Goal: Find specific page/section: Find specific page/section

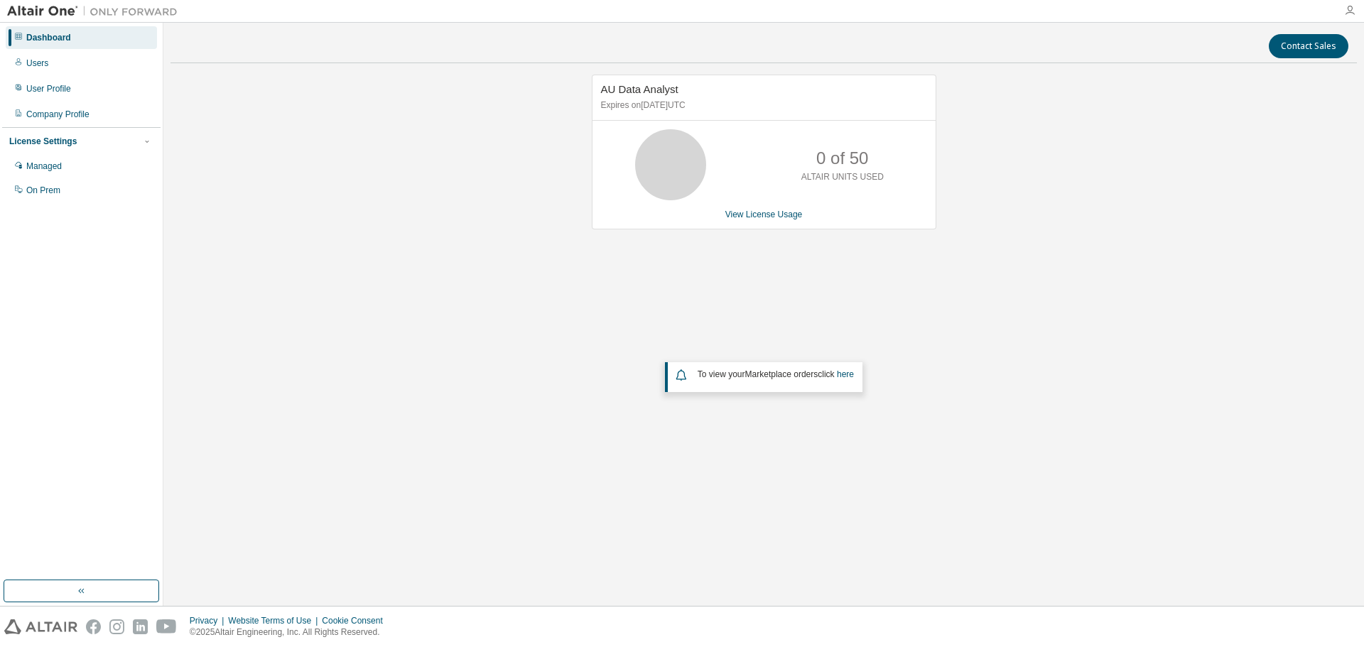
click at [1354, 11] on icon "button" at bounding box center [1350, 10] width 11 height 11
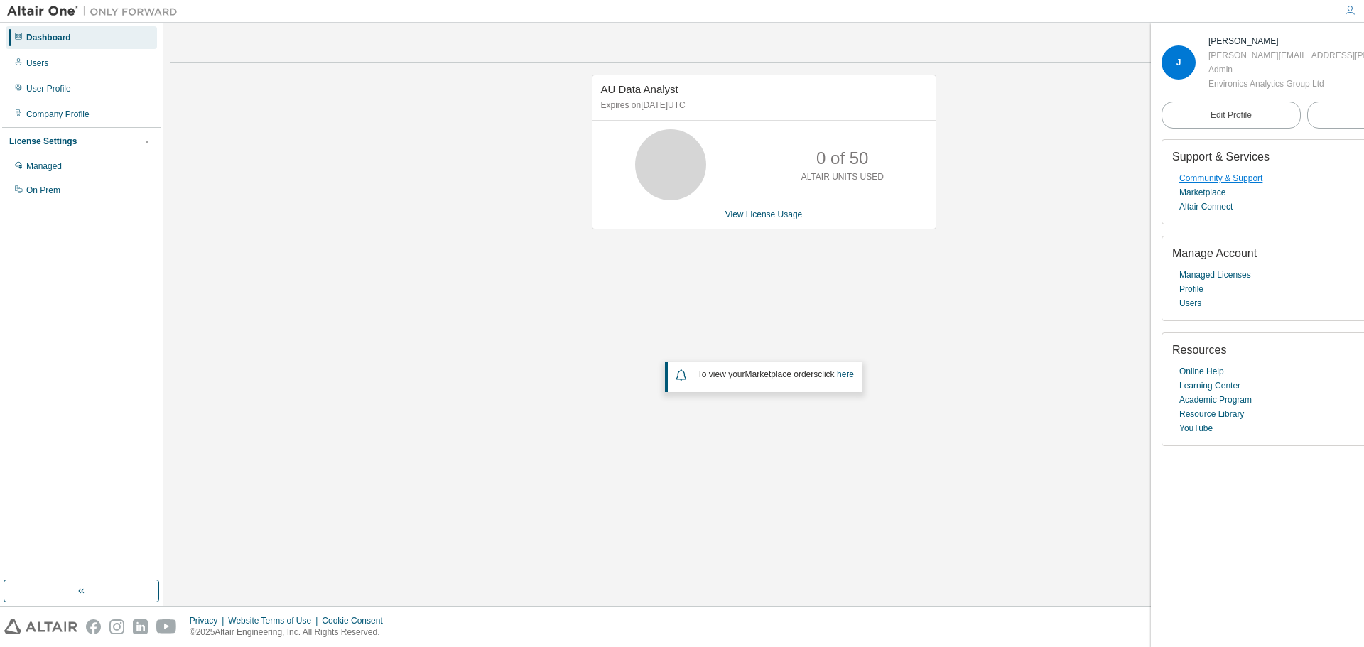
click at [1228, 185] on link "Community & Support" at bounding box center [1221, 178] width 83 height 14
click at [1251, 185] on link "Community & Support" at bounding box center [1221, 178] width 83 height 14
drag, startPoint x: 377, startPoint y: 247, endPoint x: 458, endPoint y: 192, distance: 98.7
click at [377, 249] on div "AU Data Analyst Expires on September 12, 2025 UTC 0 of 50 ALTAIR UNITS USED Vie…" at bounding box center [764, 285] width 1187 height 421
click at [1196, 311] on link "Users" at bounding box center [1191, 303] width 22 height 14
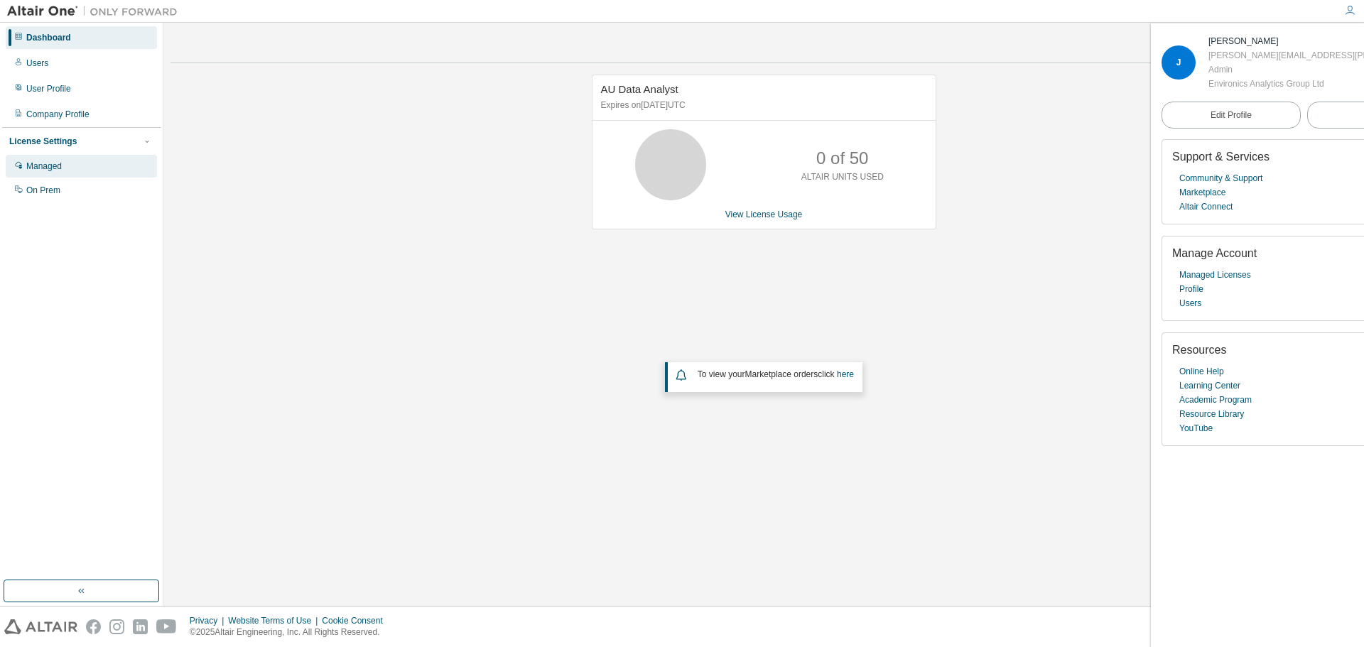
click at [82, 171] on div "Managed" at bounding box center [81, 166] width 151 height 23
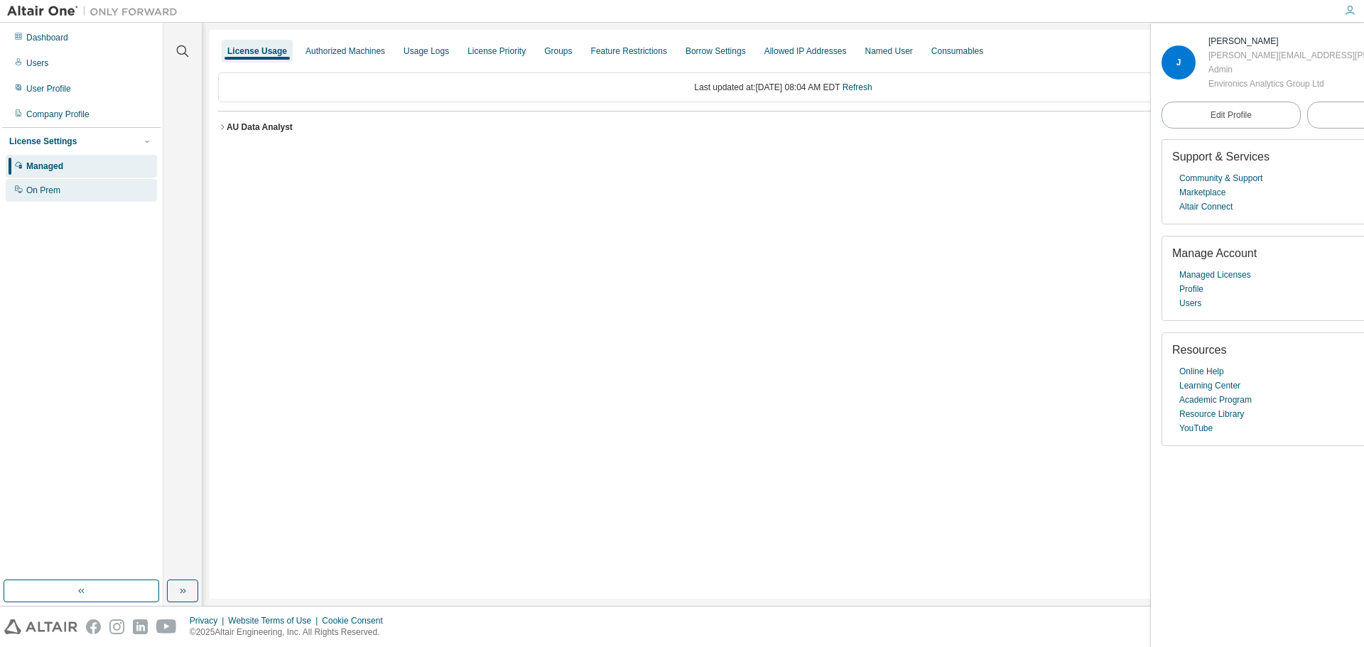
click at [82, 192] on div "On Prem" at bounding box center [81, 190] width 151 height 23
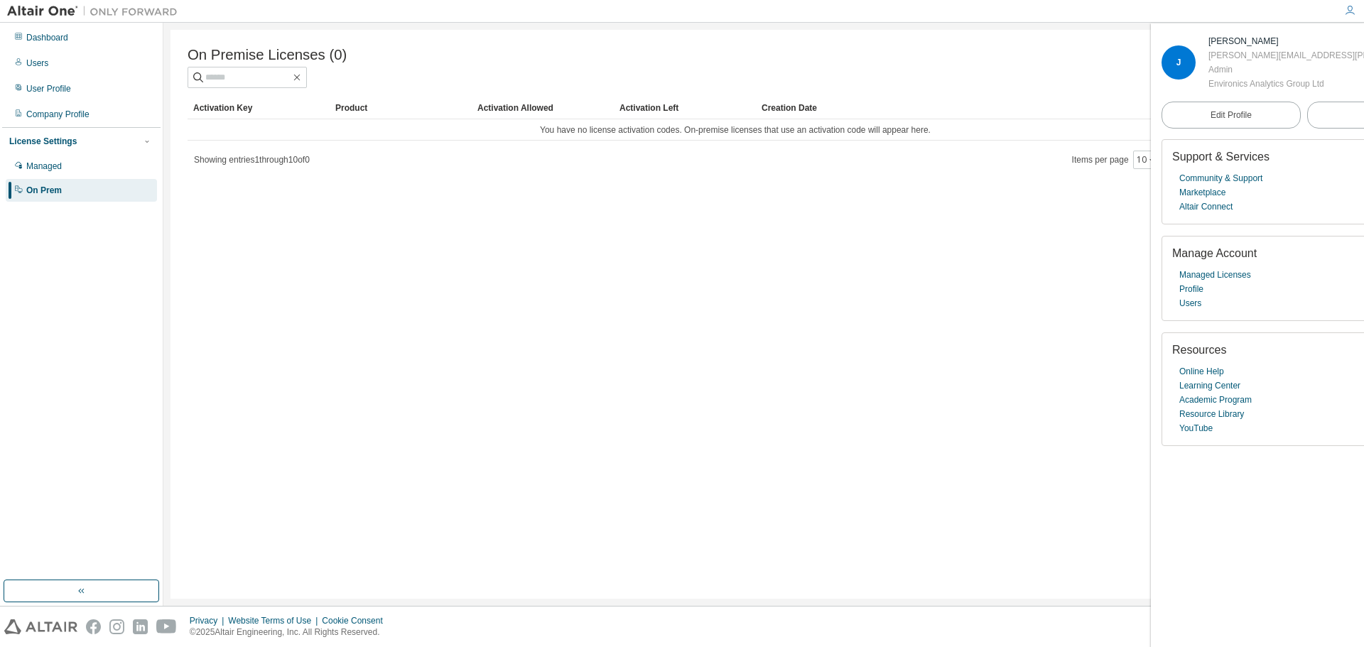
click at [75, 50] on div "Dashboard Users User Profile Company Profile License Settings Managed On Prem" at bounding box center [81, 114] width 158 height 178
click at [70, 38] on div "Dashboard" at bounding box center [81, 37] width 151 height 23
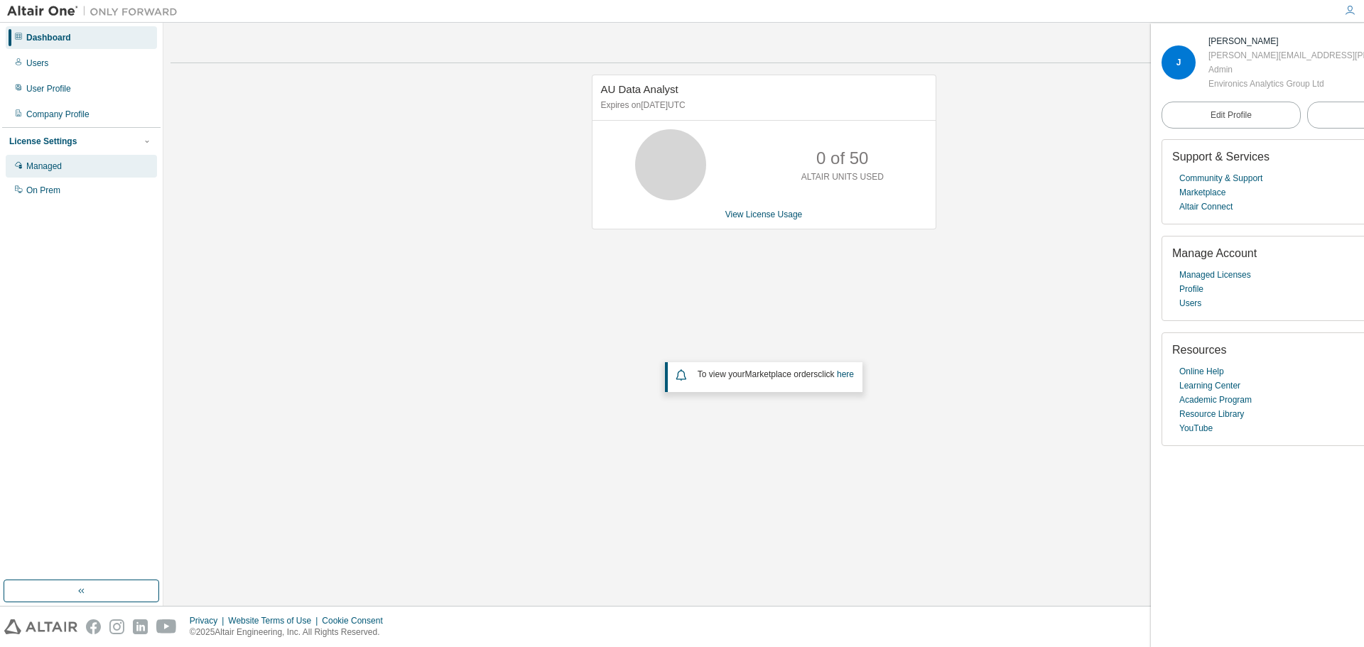
click at [104, 162] on div "Managed" at bounding box center [81, 166] width 151 height 23
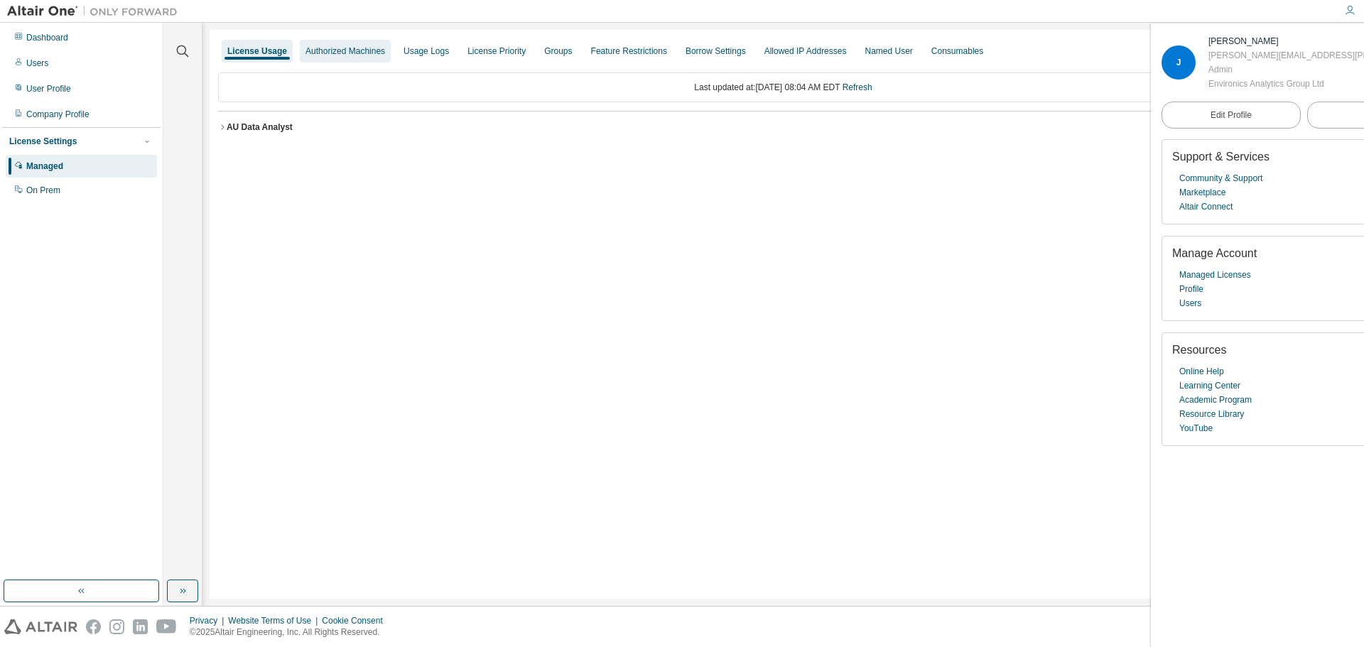
click at [341, 56] on div "Authorized Machines" at bounding box center [346, 50] width 80 height 11
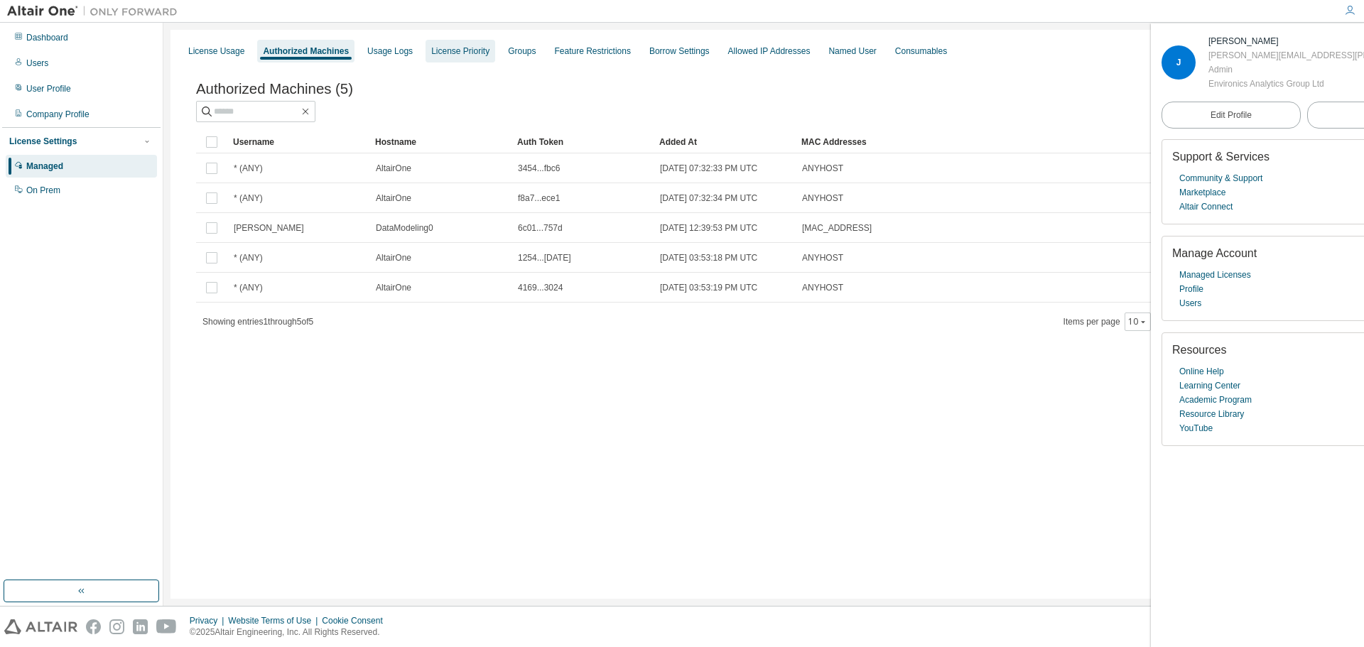
click at [464, 55] on div "License Priority" at bounding box center [460, 50] width 58 height 11
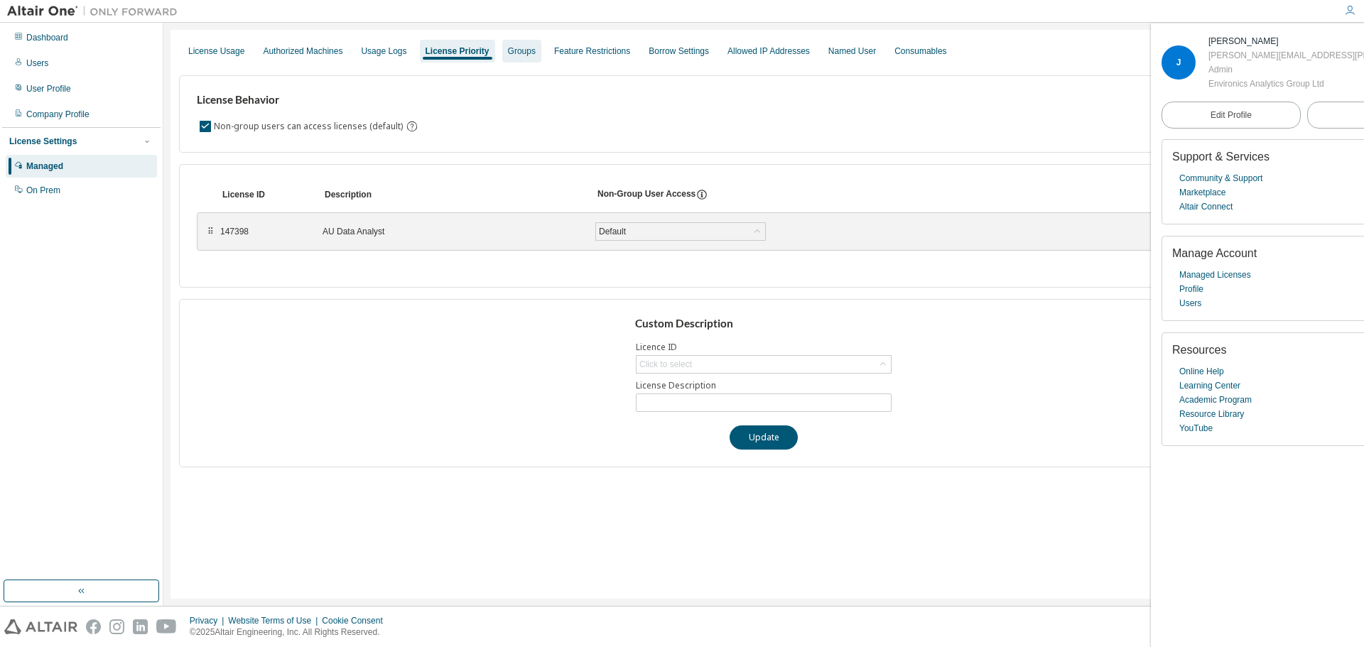
click at [508, 54] on div "Groups" at bounding box center [522, 50] width 28 height 11
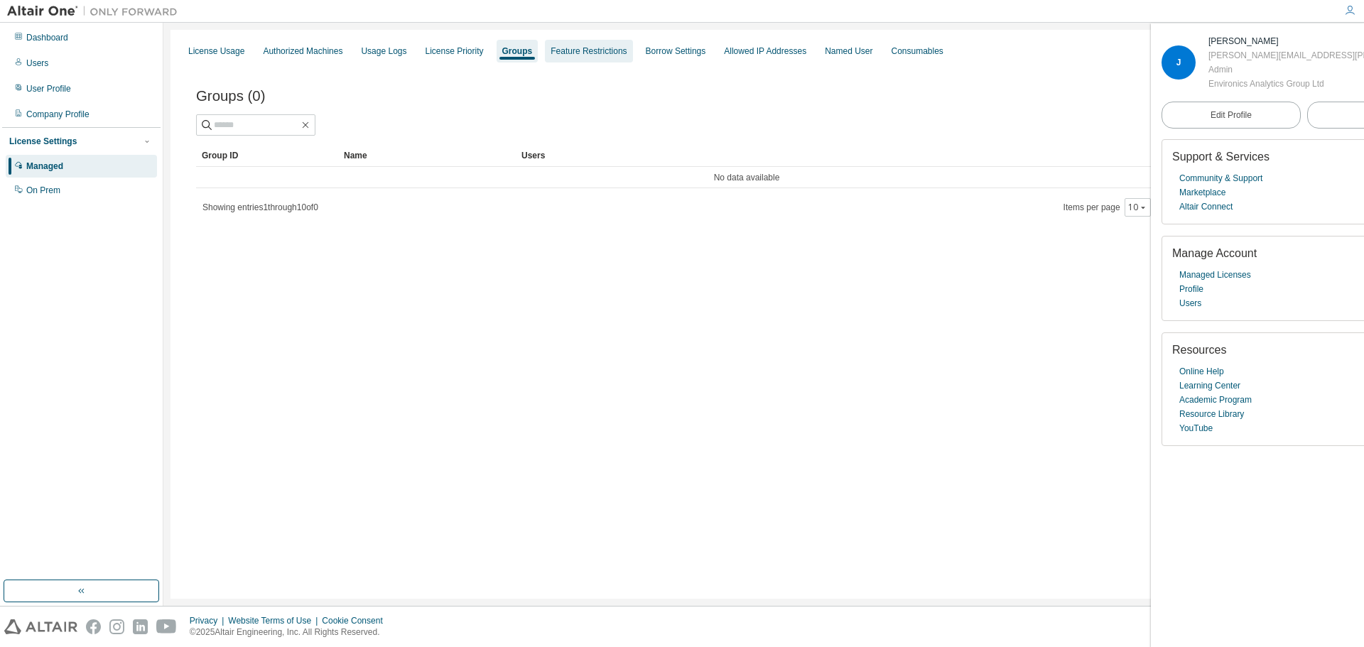
click at [556, 55] on div "Feature Restrictions" at bounding box center [589, 50] width 76 height 11
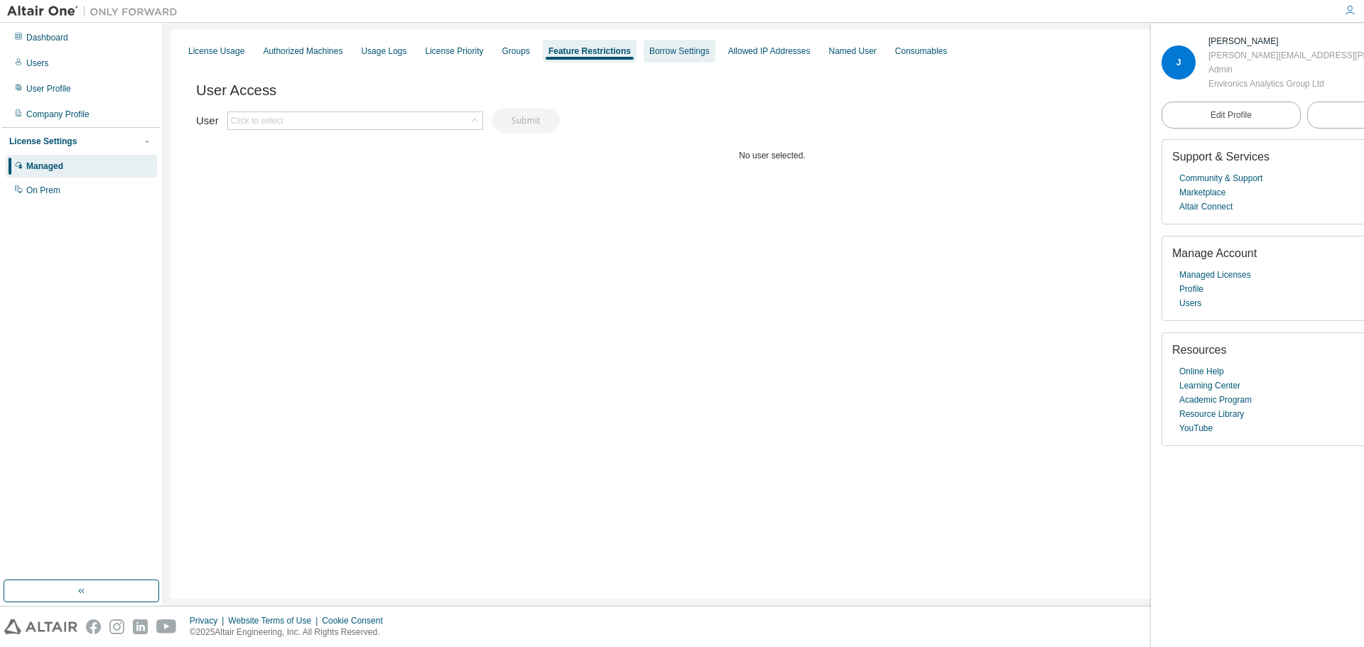
click at [677, 48] on div "Borrow Settings" at bounding box center [680, 50] width 60 height 11
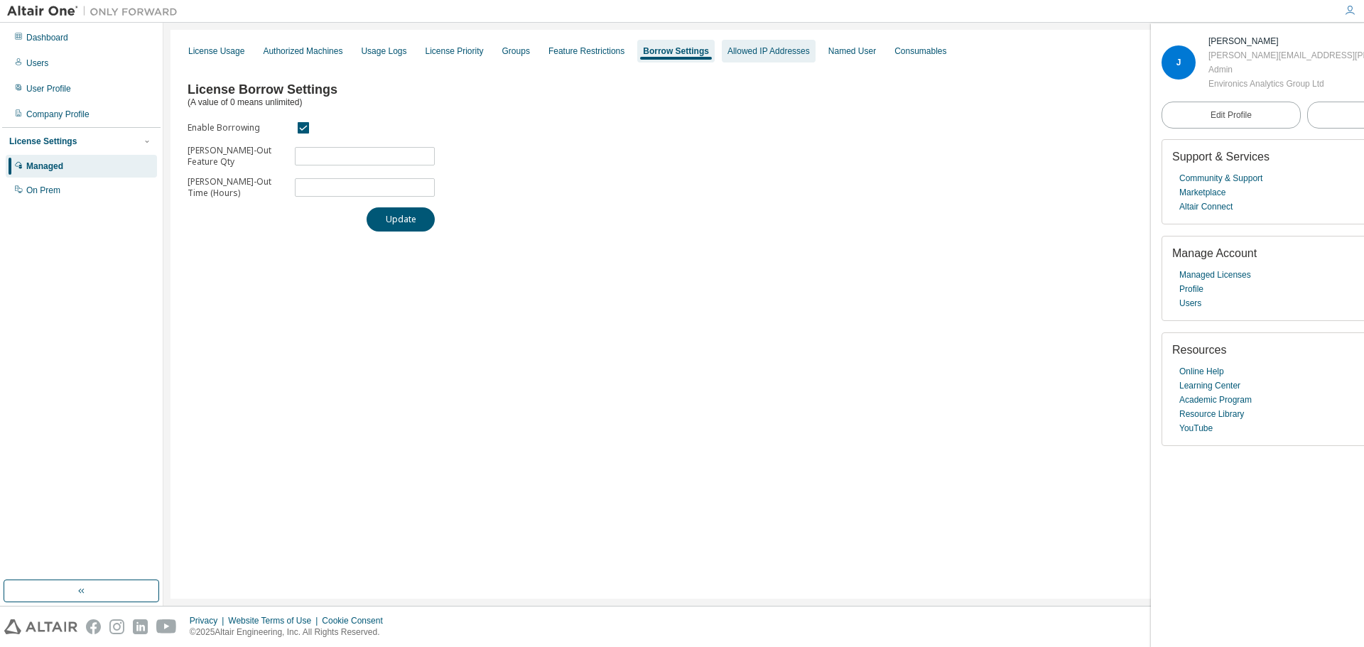
click at [781, 50] on div "Allowed IP Addresses" at bounding box center [769, 50] width 82 height 11
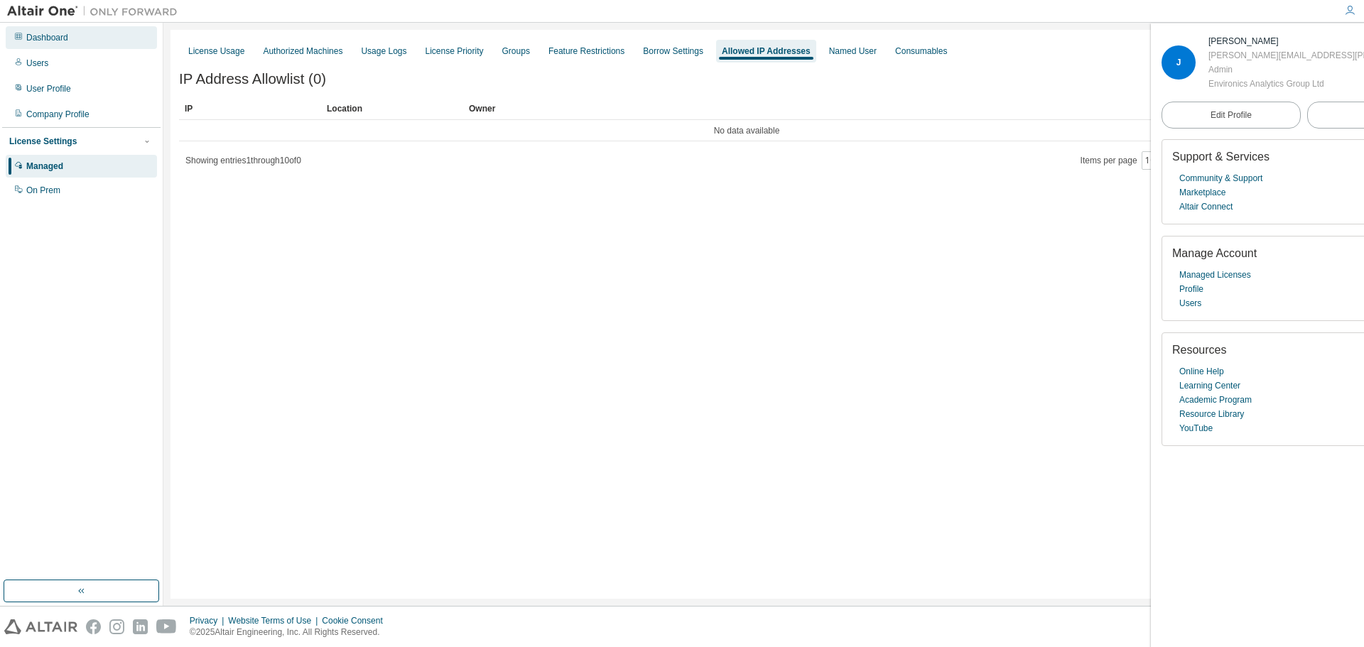
click at [45, 45] on div "Dashboard" at bounding box center [81, 37] width 151 height 23
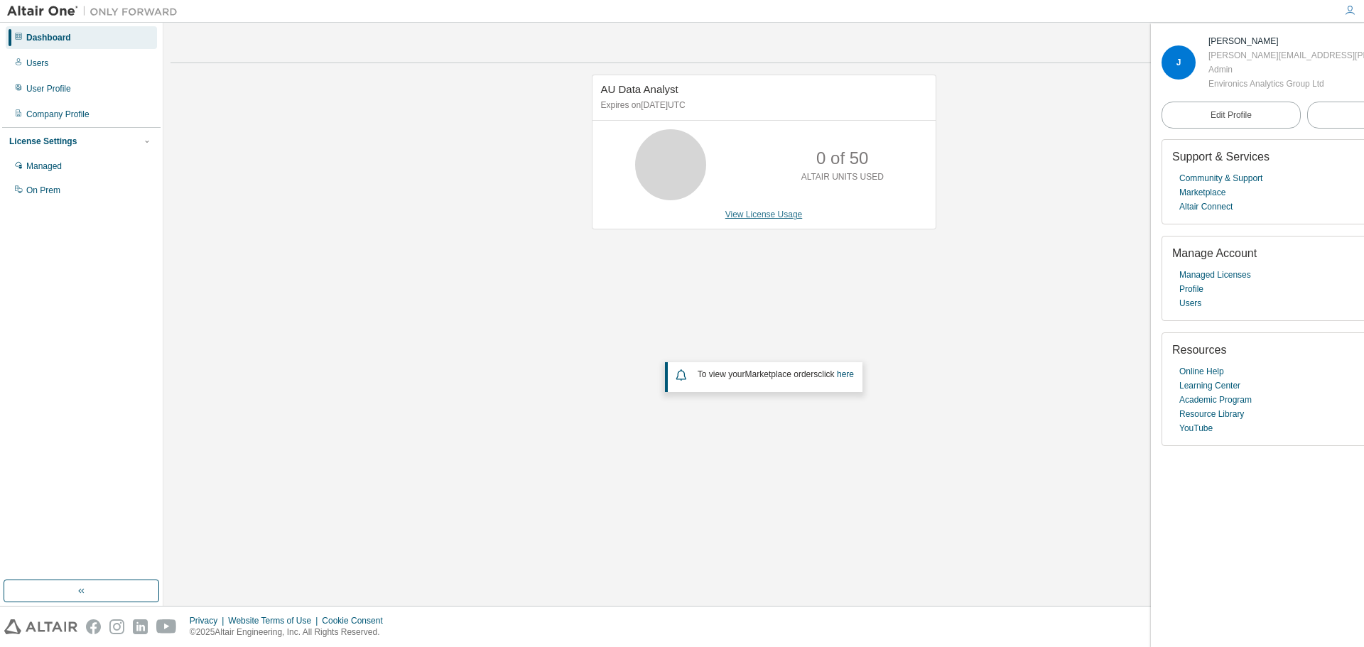
click at [774, 220] on link "View License Usage" at bounding box center [764, 215] width 77 height 10
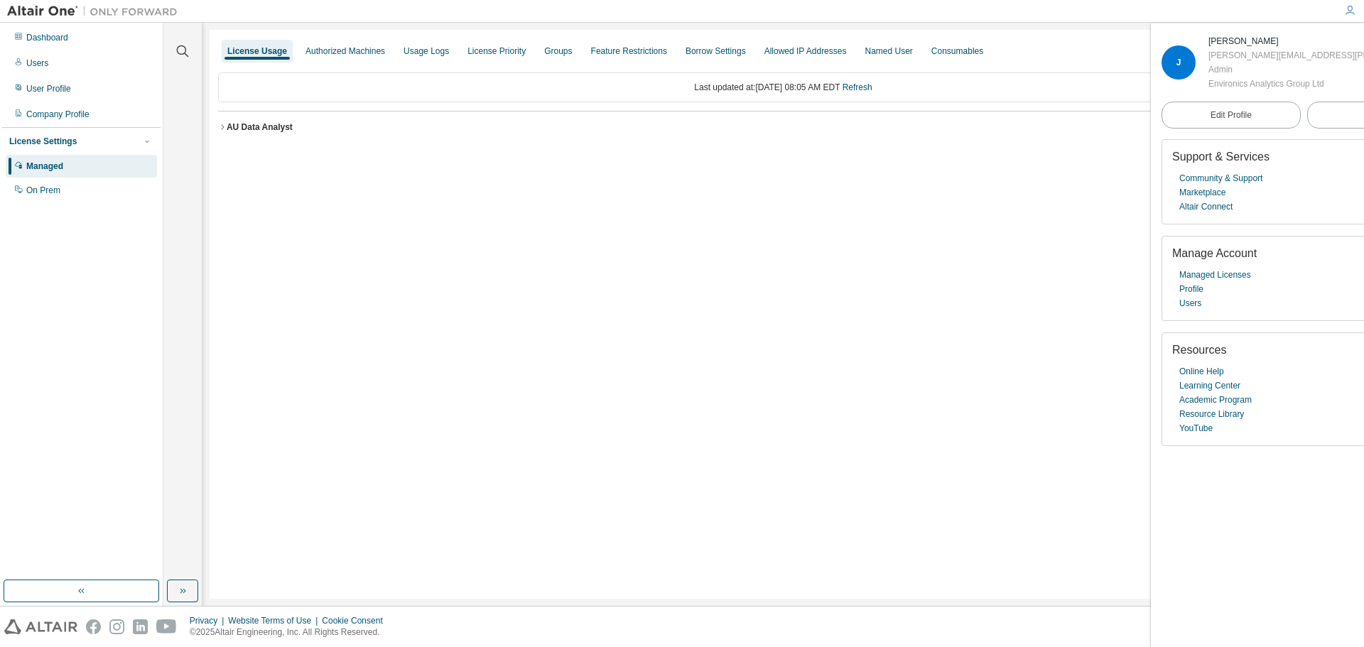
click at [219, 128] on icon "button" at bounding box center [222, 127] width 9 height 9
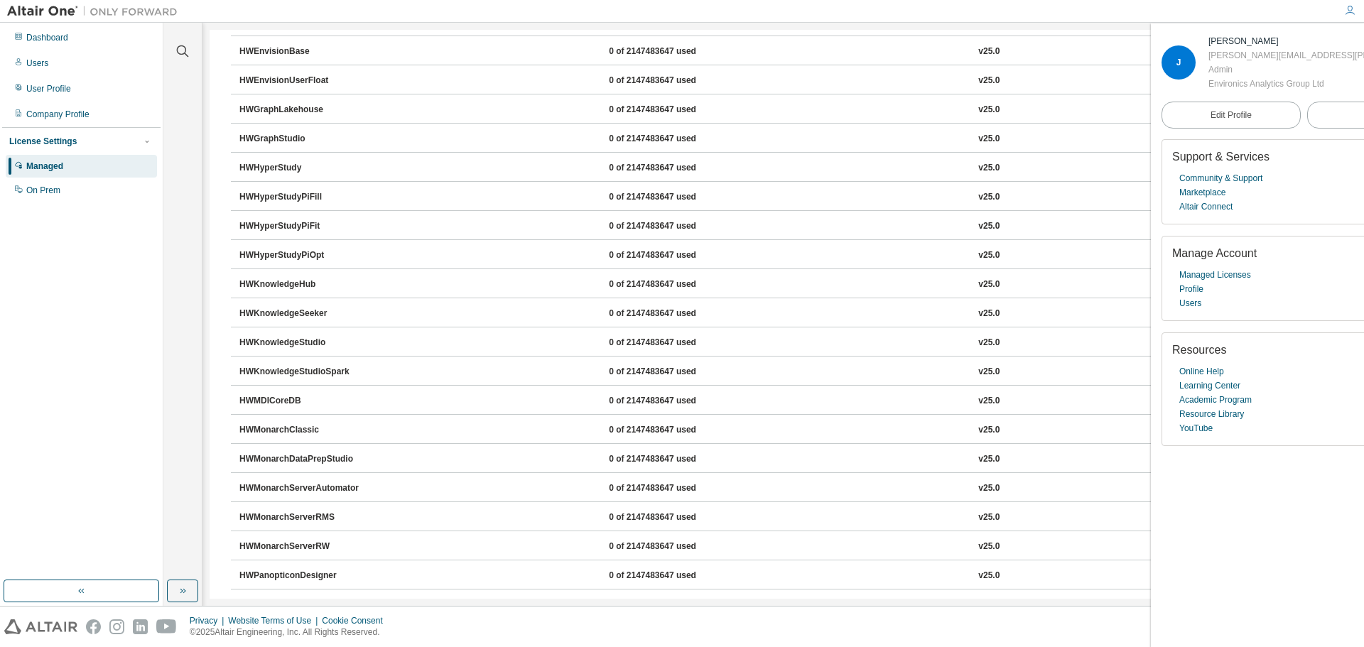
scroll to position [426, 0]
click at [196, 239] on div "Clear all Collapse on share string Yes No Only used licenses Yes No Only my usa…" at bounding box center [183, 302] width 34 height 554
click at [512, 402] on div "HWSLCHub 0 of 2147483647 used v25.0 Expire date: 2025-09-12" at bounding box center [787, 402] width 1097 height 13
click at [252, 401] on div "HWSLCHub" at bounding box center [303, 402] width 128 height 13
